Goal: Register for event/course

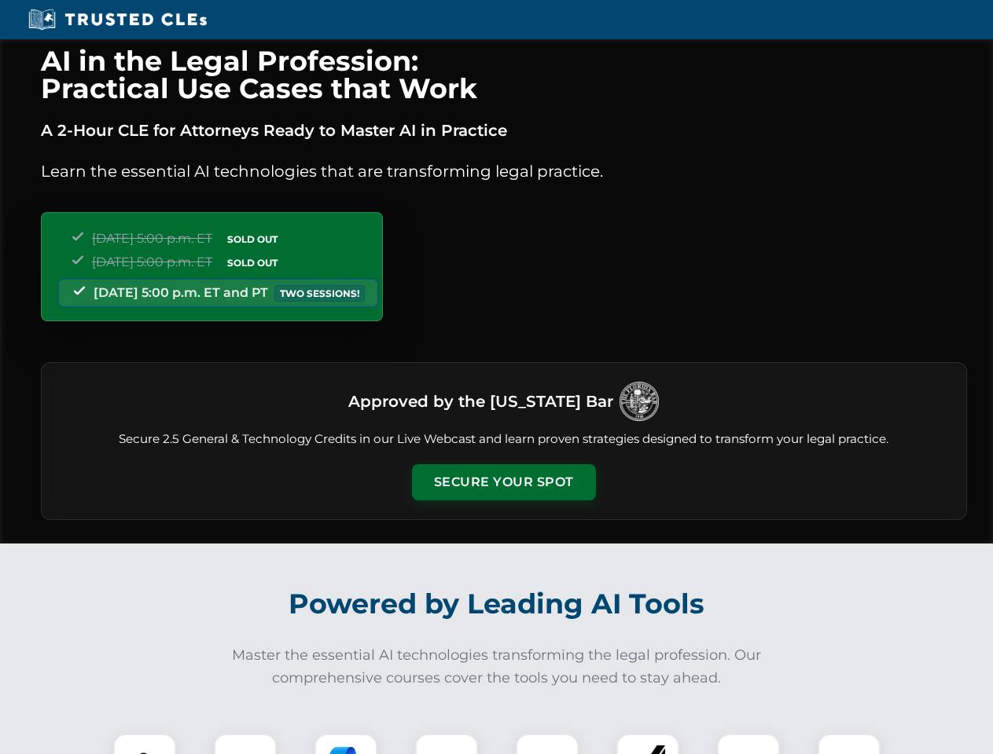
click at [503, 483] on button "Secure Your Spot" at bounding box center [504, 482] width 184 height 36
click at [145, 744] on img at bounding box center [145, 766] width 46 height 46
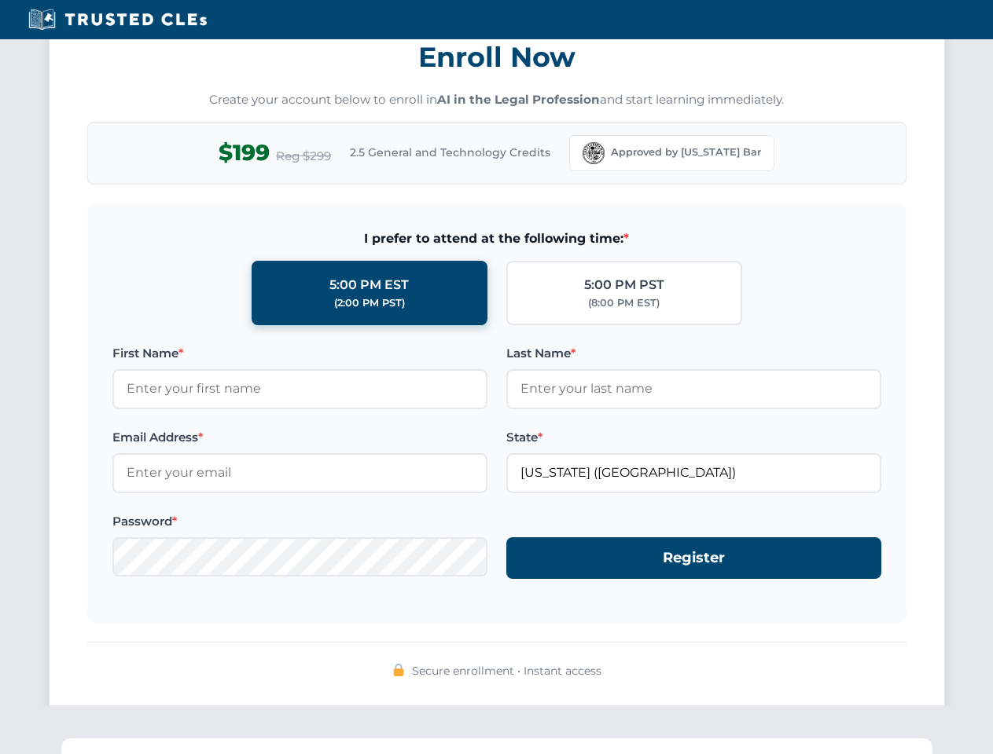
scroll to position [1543, 0]
